Goal: Use online tool/utility: Utilize a website feature to perform a specific function

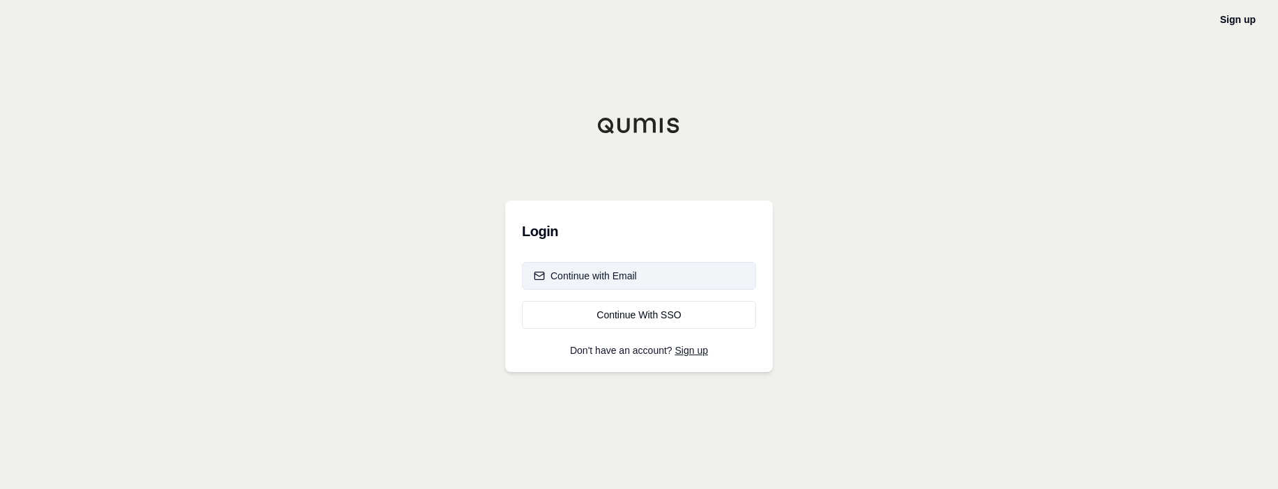
click at [573, 286] on button "Continue with Email" at bounding box center [639, 276] width 234 height 28
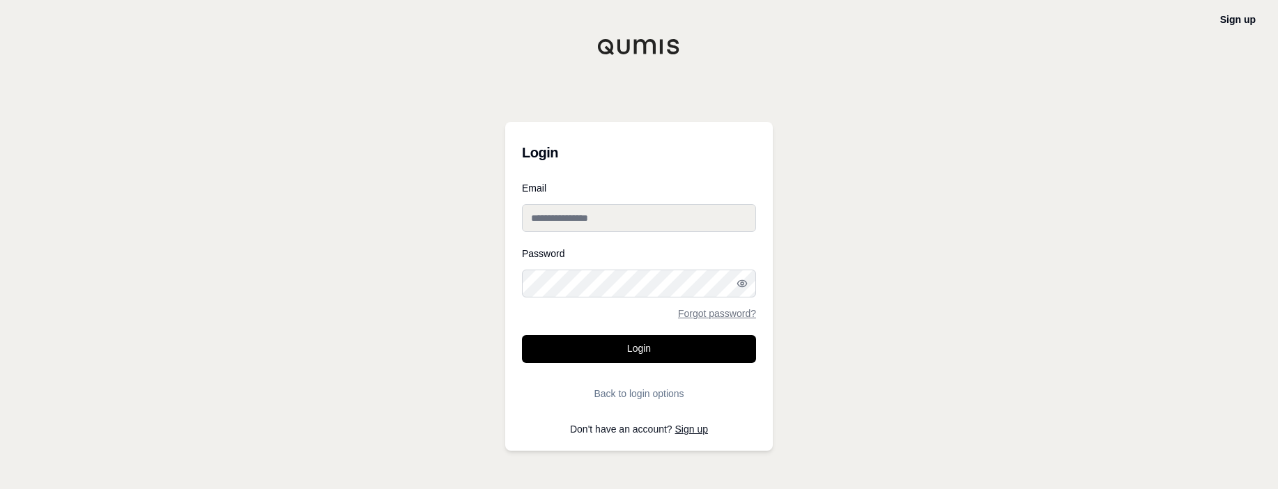
type input "**********"
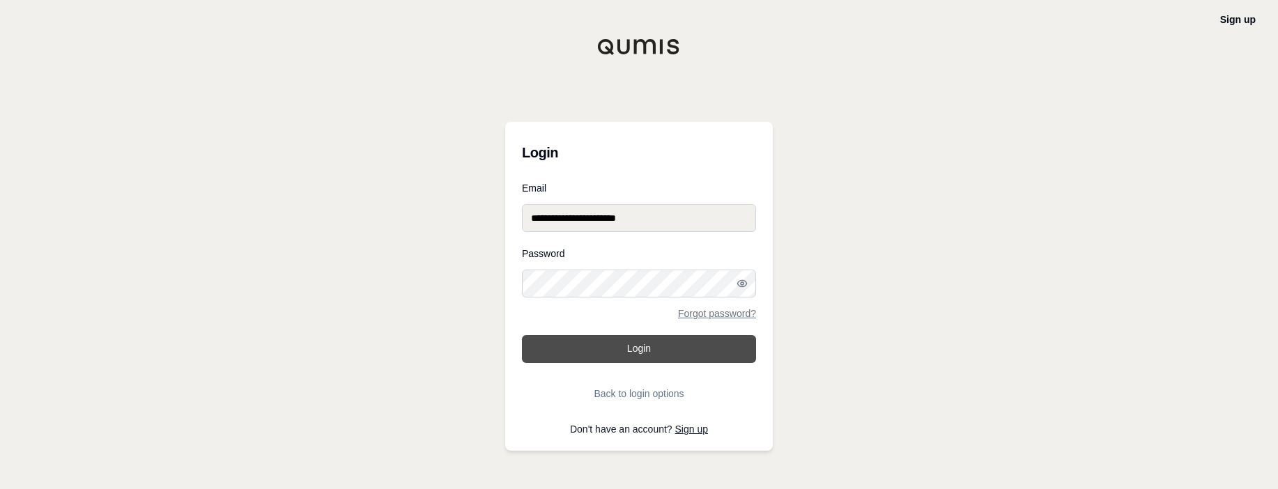
click at [622, 335] on form "**********" at bounding box center [639, 295] width 234 height 224
click at [618, 342] on button "Login" at bounding box center [639, 349] width 234 height 28
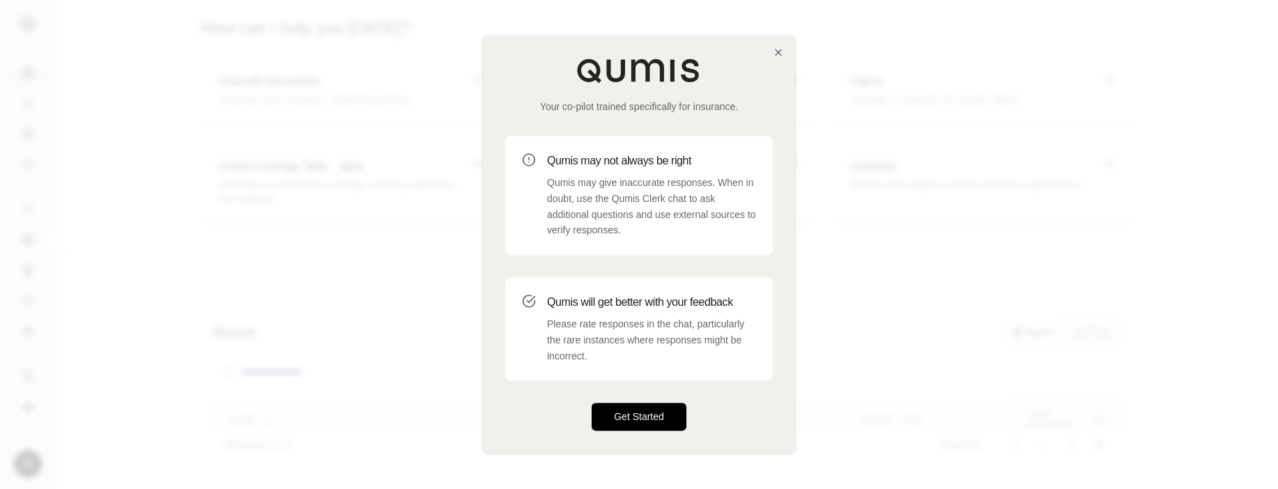
click at [638, 423] on button "Get Started" at bounding box center [639, 418] width 95 height 28
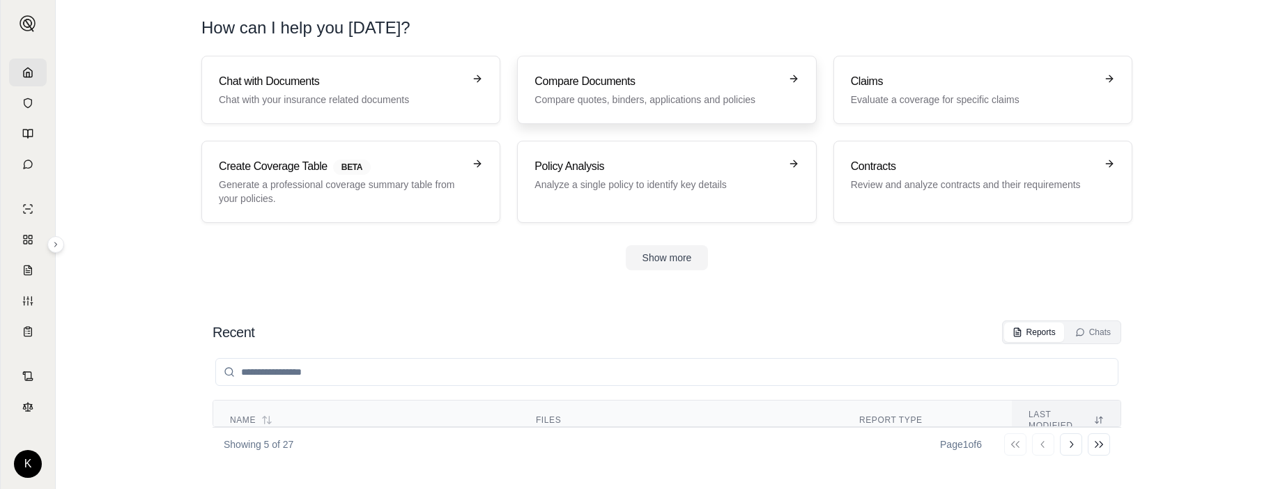
click at [599, 91] on div "Compare Documents Compare quotes, binders, applications and policies" at bounding box center [657, 89] width 245 height 33
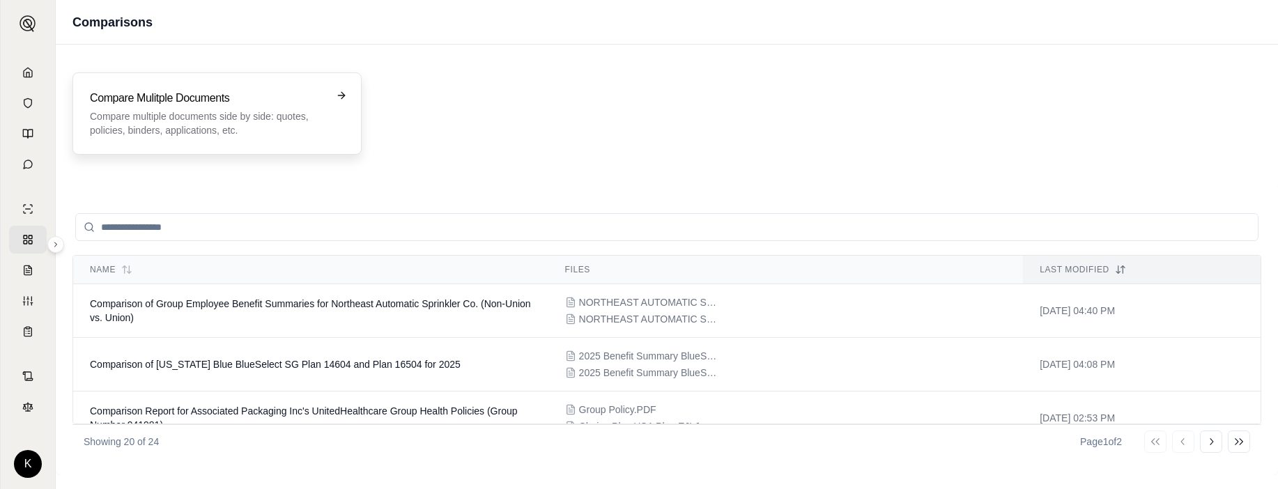
click at [175, 129] on p "Compare multiple documents side by side: quotes, policies, binders, application…" at bounding box center [207, 123] width 235 height 28
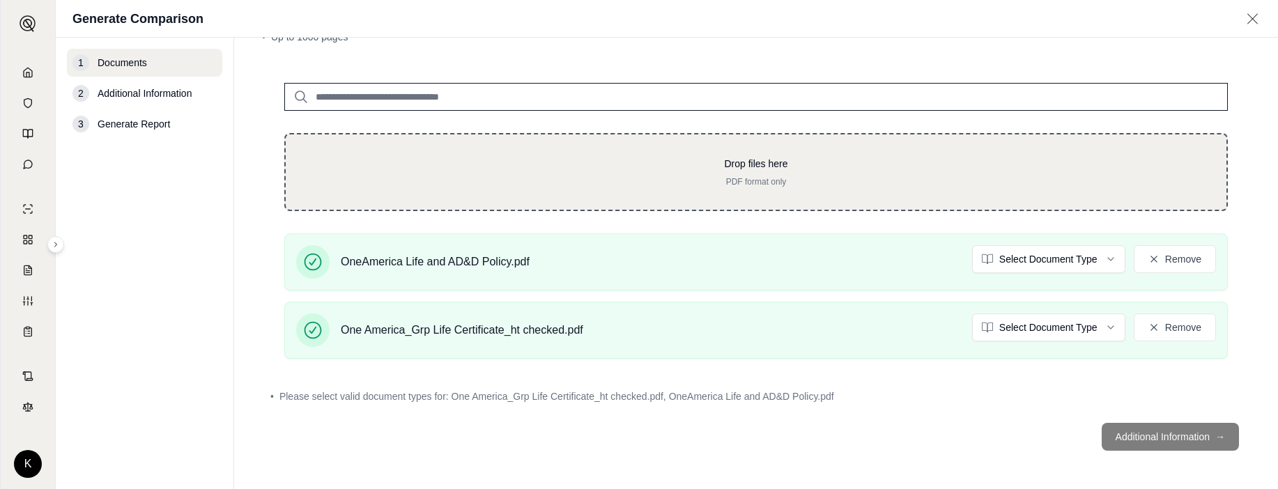
scroll to position [81, 0]
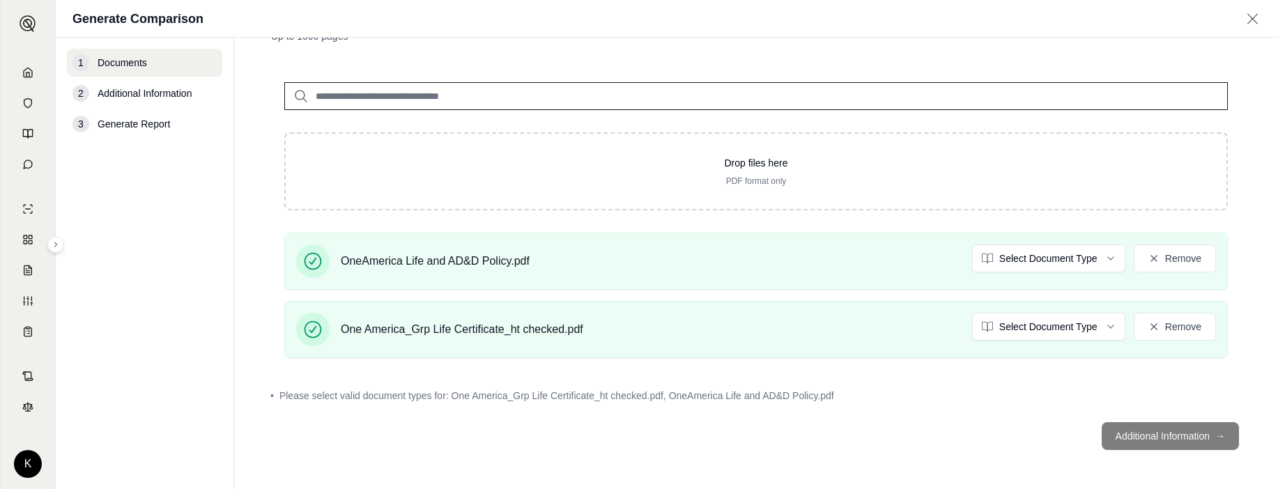
click at [1122, 443] on footer "Additional Information →" at bounding box center [756, 436] width 988 height 50
click at [1141, 436] on footer "Additional Information →" at bounding box center [756, 436] width 988 height 50
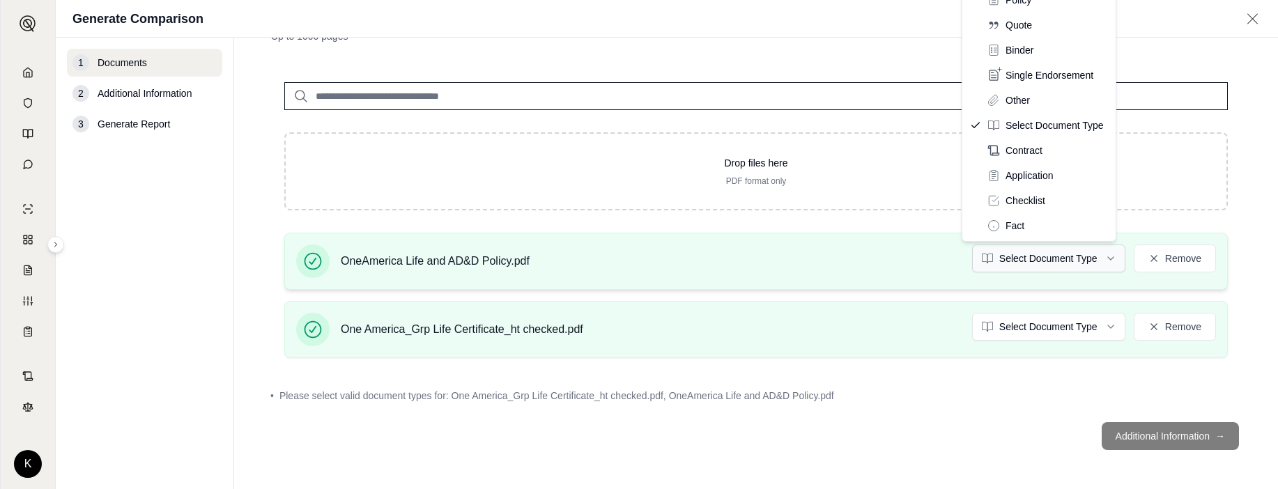
click at [1035, 250] on html "K Generate Comparison 1 Documents 2 Additional Information 3 Generate Report Do…" at bounding box center [639, 244] width 1278 height 489
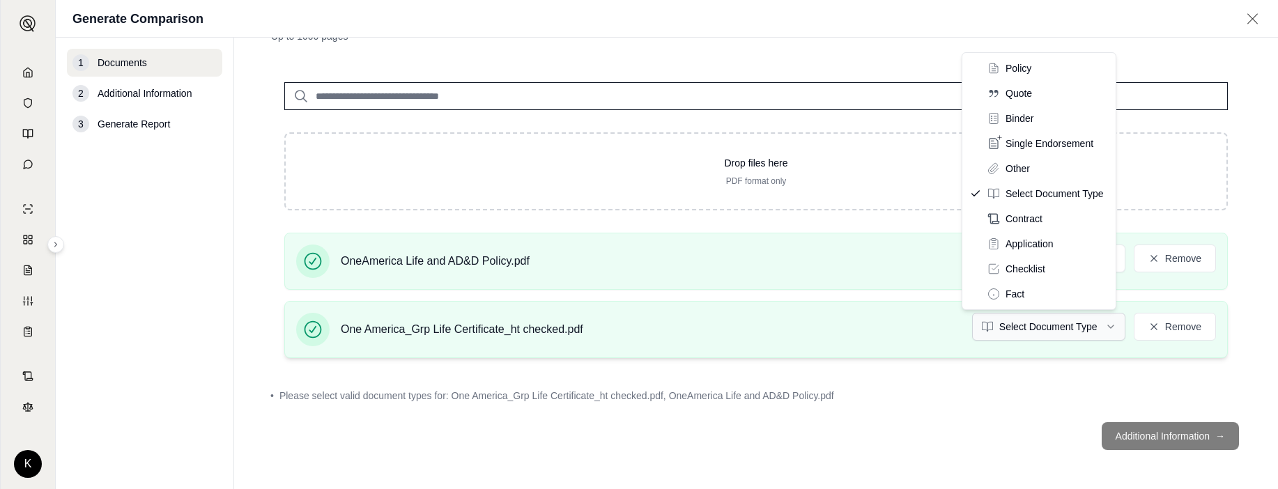
click at [1080, 330] on html "K Generate Comparison 1 Documents 2 Additional Information 3 Generate Report Do…" at bounding box center [639, 244] width 1278 height 489
click at [928, 305] on html "K Generate Comparison 1 Documents 2 Additional Information 3 Generate Report Do…" at bounding box center [639, 244] width 1278 height 489
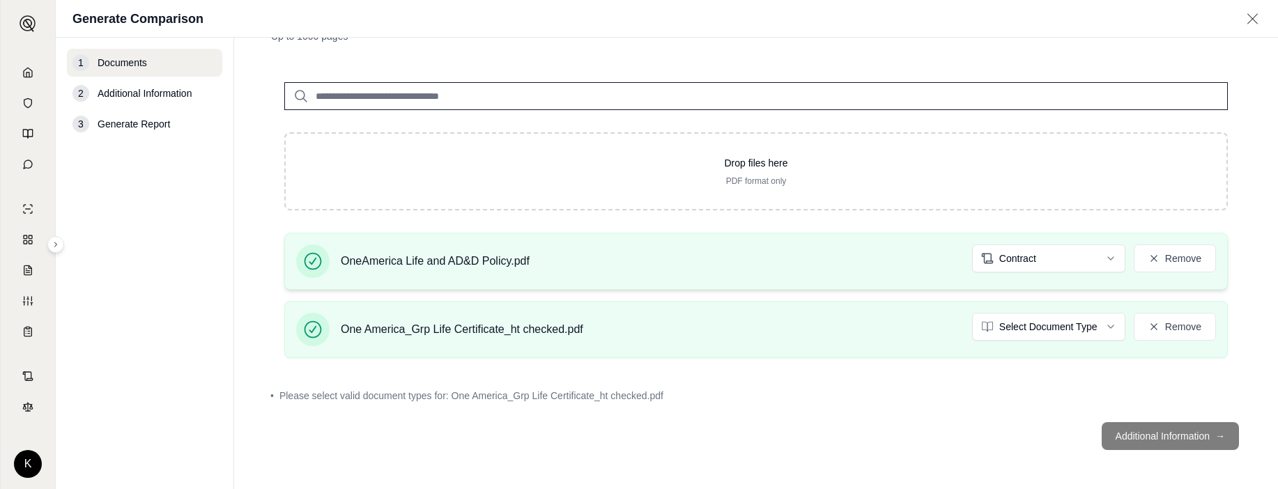
click at [1007, 274] on div "OneAmerica Life and AD&D Policy.pdf Contract Remove" at bounding box center [756, 261] width 920 height 33
click at [1008, 263] on html "K Generate Comparison 1 Documents 2 Additional Information 3 Generate Report Do…" at bounding box center [639, 244] width 1278 height 489
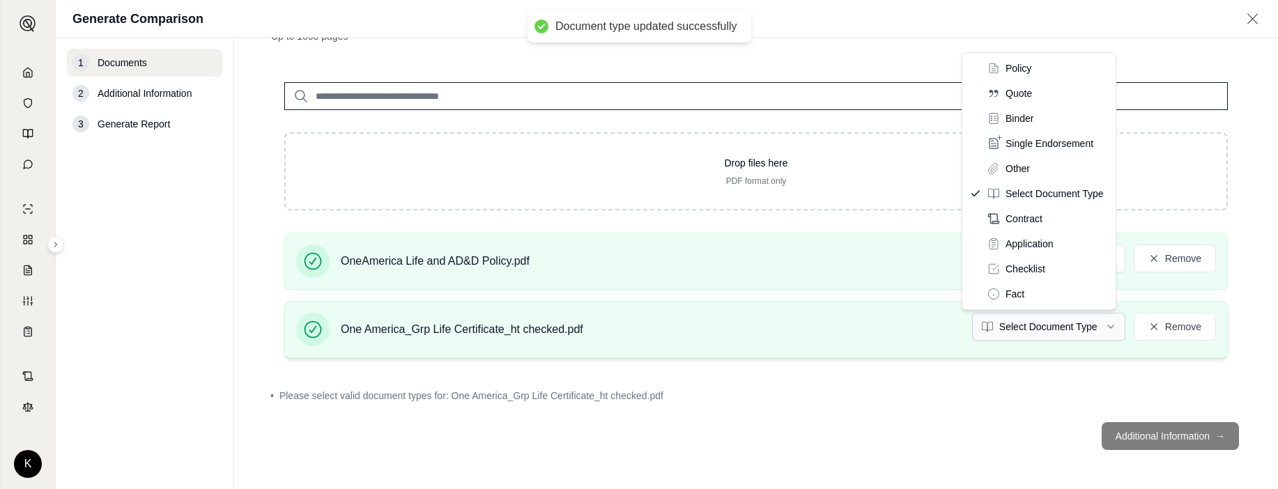
click at [1066, 330] on html "Document type updated successfully K Generate Comparison 1 Documents 2 Addition…" at bounding box center [639, 244] width 1278 height 489
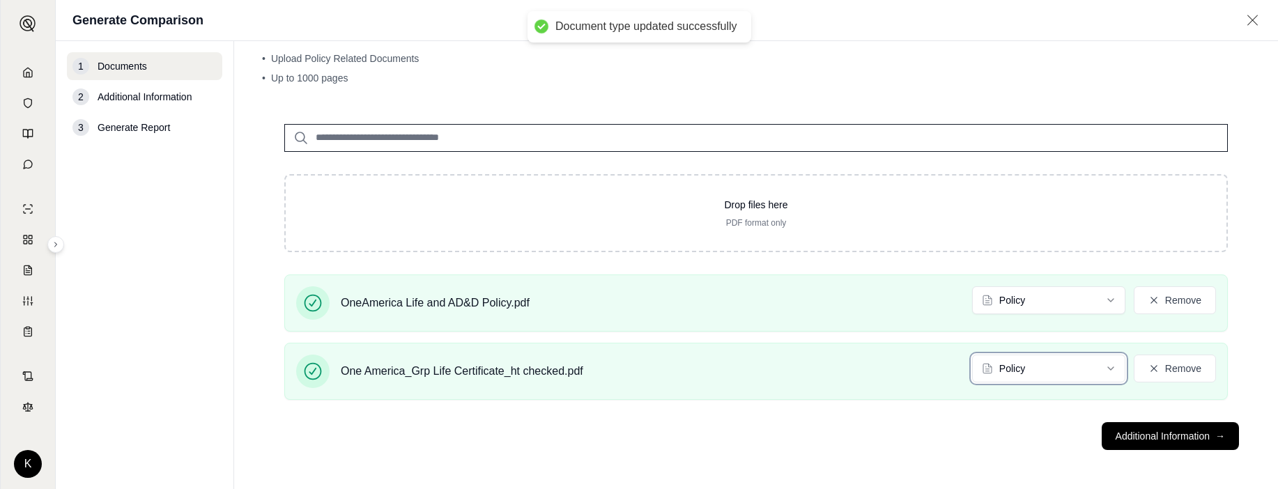
scroll to position [43, 0]
click at [1188, 444] on button "Additional Information →" at bounding box center [1170, 436] width 137 height 28
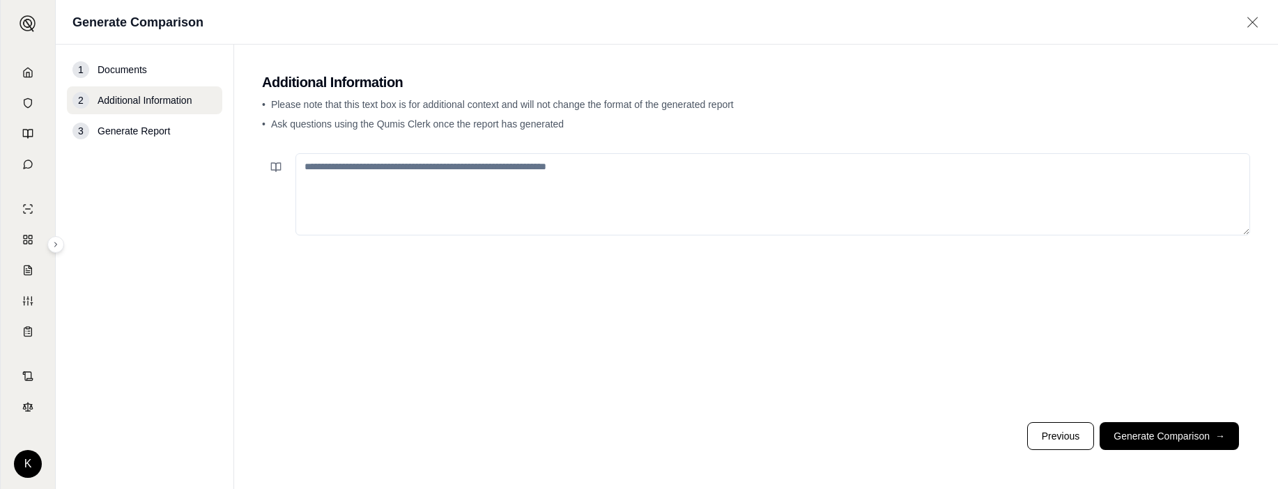
click at [333, 176] on textarea at bounding box center [773, 194] width 955 height 82
type textarea "**********"
click at [1157, 444] on button "Generate Comparison →" at bounding box center [1169, 436] width 139 height 28
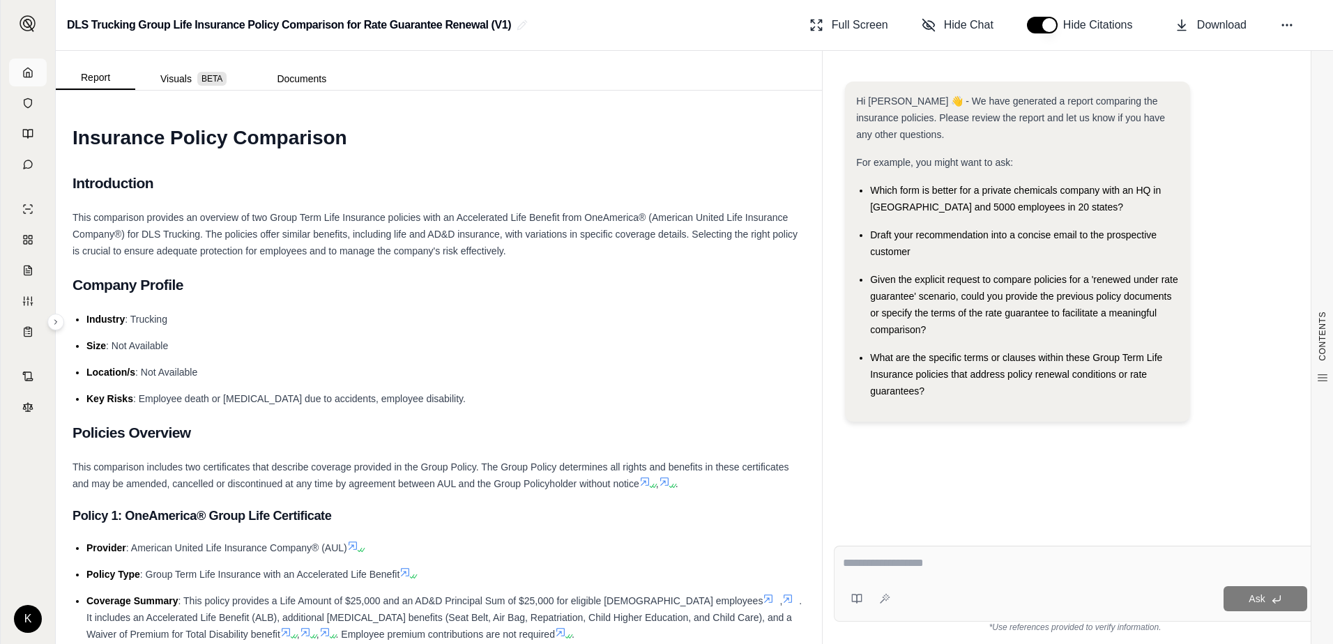
click at [26, 75] on icon at bounding box center [27, 72] width 11 height 11
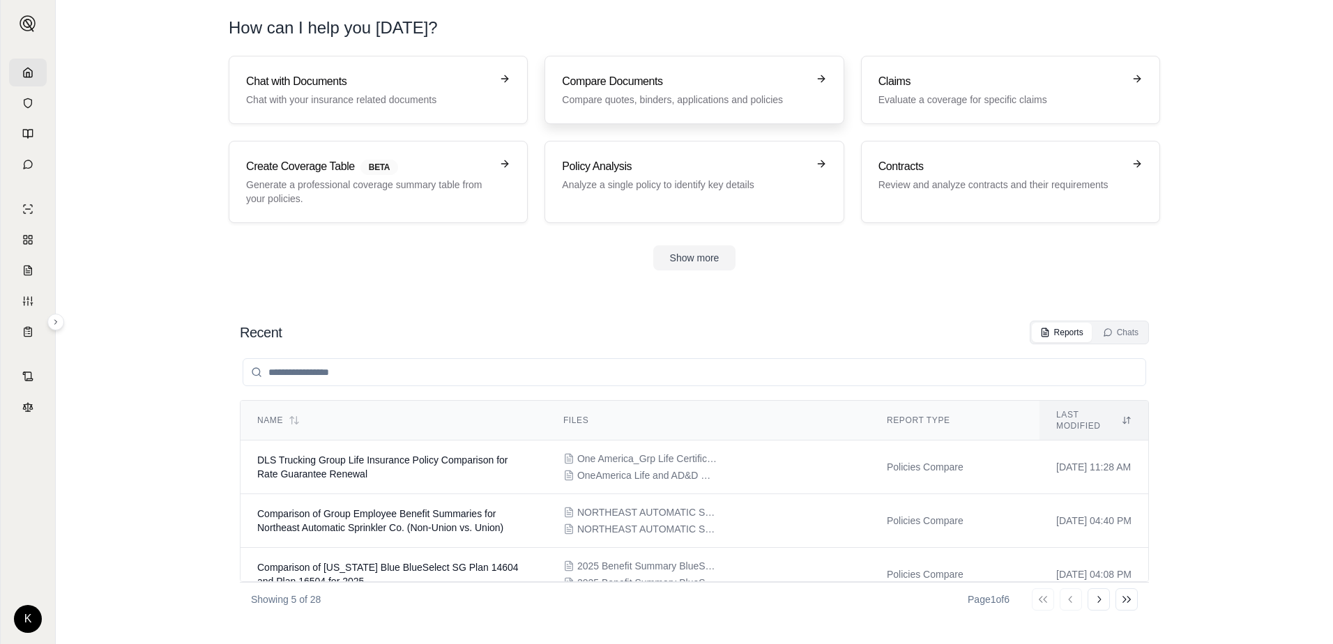
click at [815, 82] on icon at bounding box center [820, 78] width 11 height 11
